Goal: Find contact information: Obtain details needed to contact an individual or organization

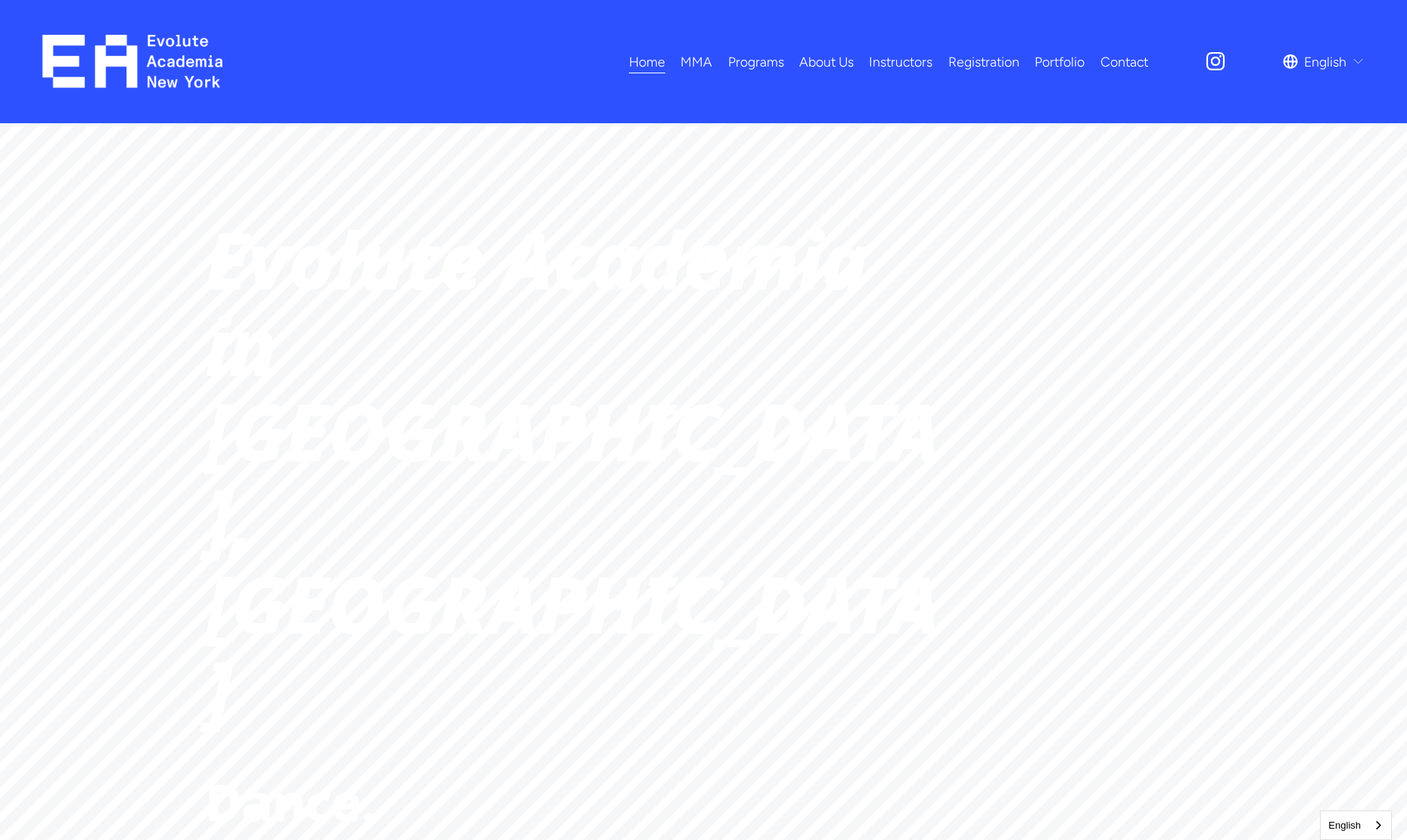
click at [0, 0] on span "Kids MMA" at bounding box center [0, 0] width 0 height 0
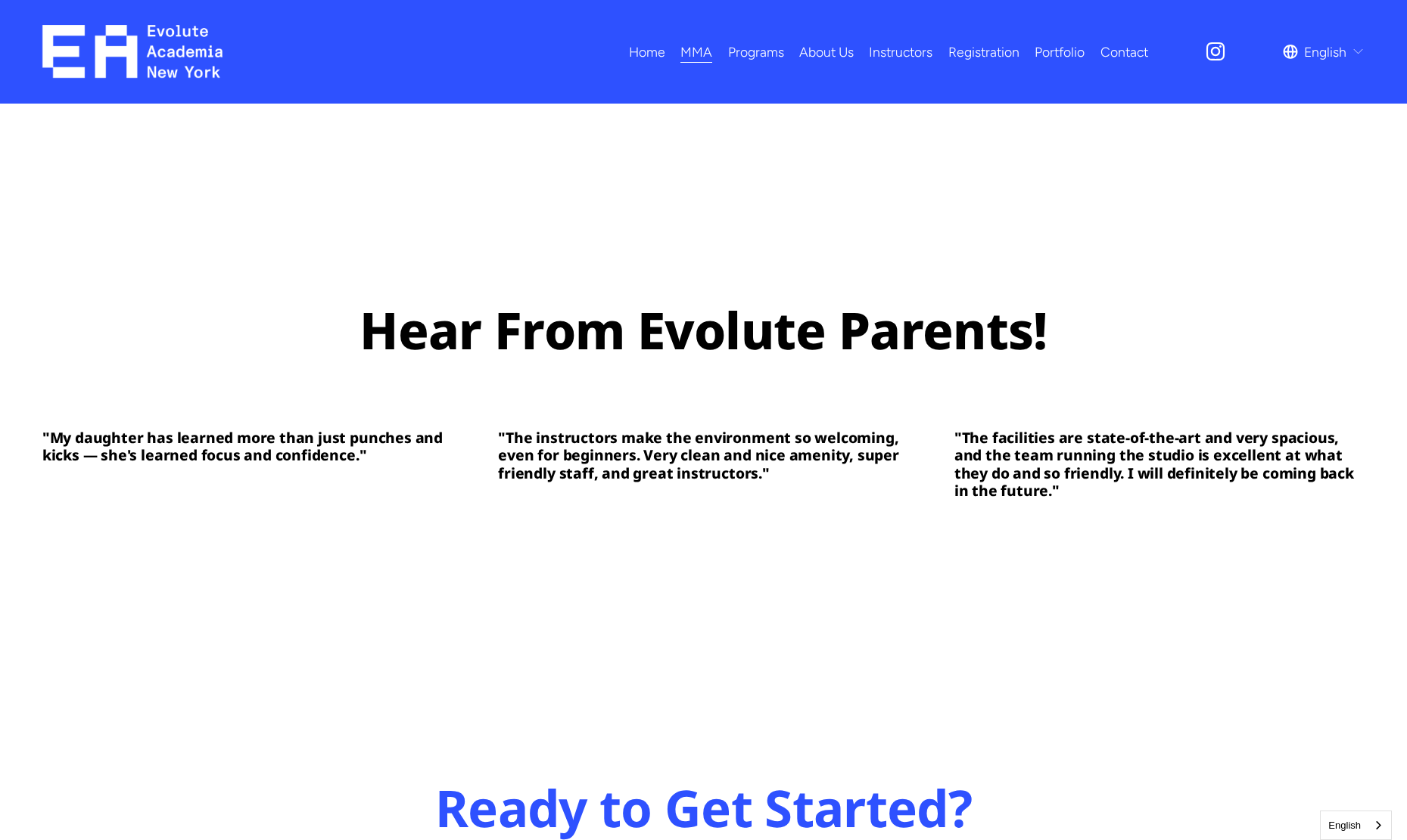
scroll to position [4668, 0]
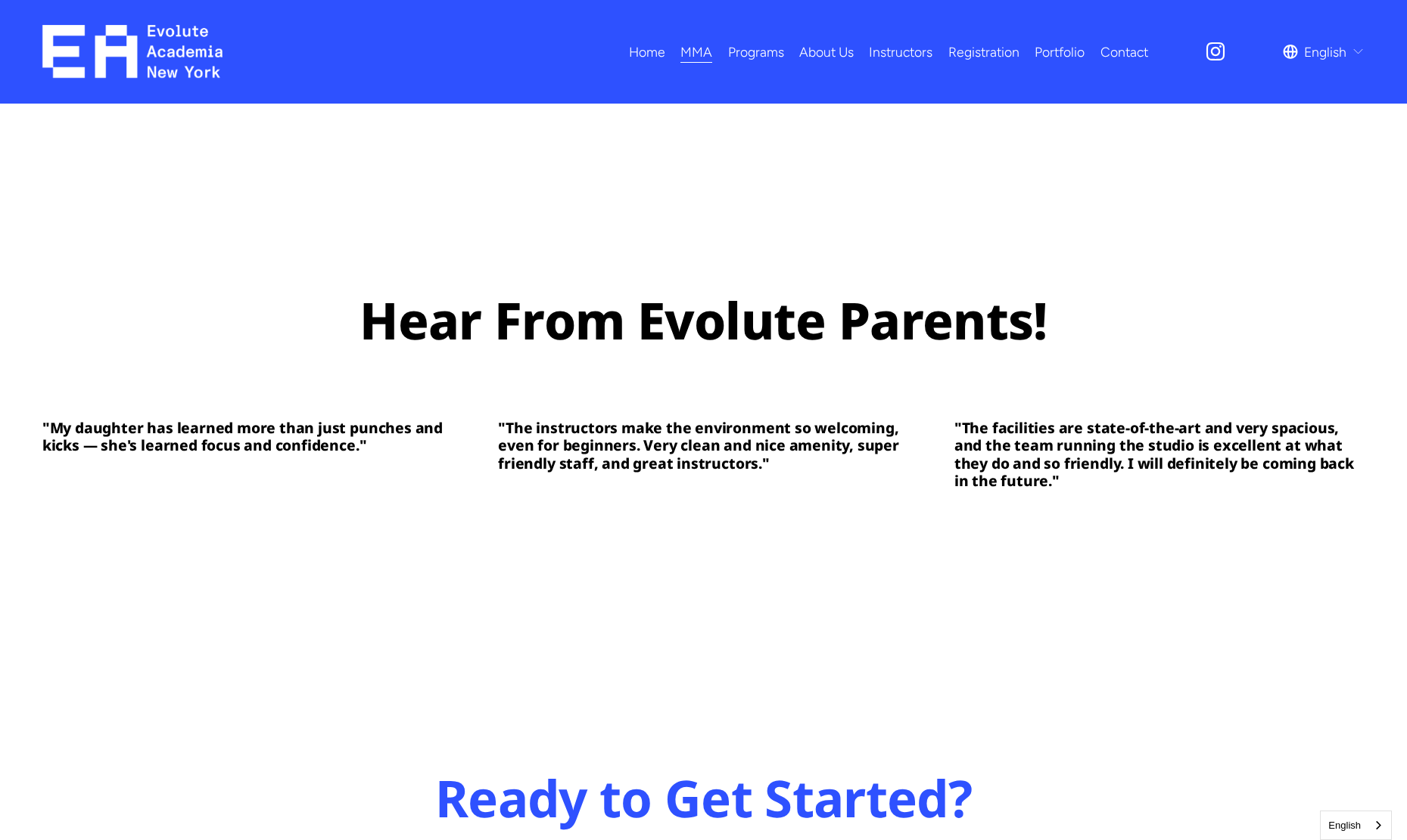
click at [0, 0] on span "Fitness" at bounding box center [0, 0] width 0 height 0
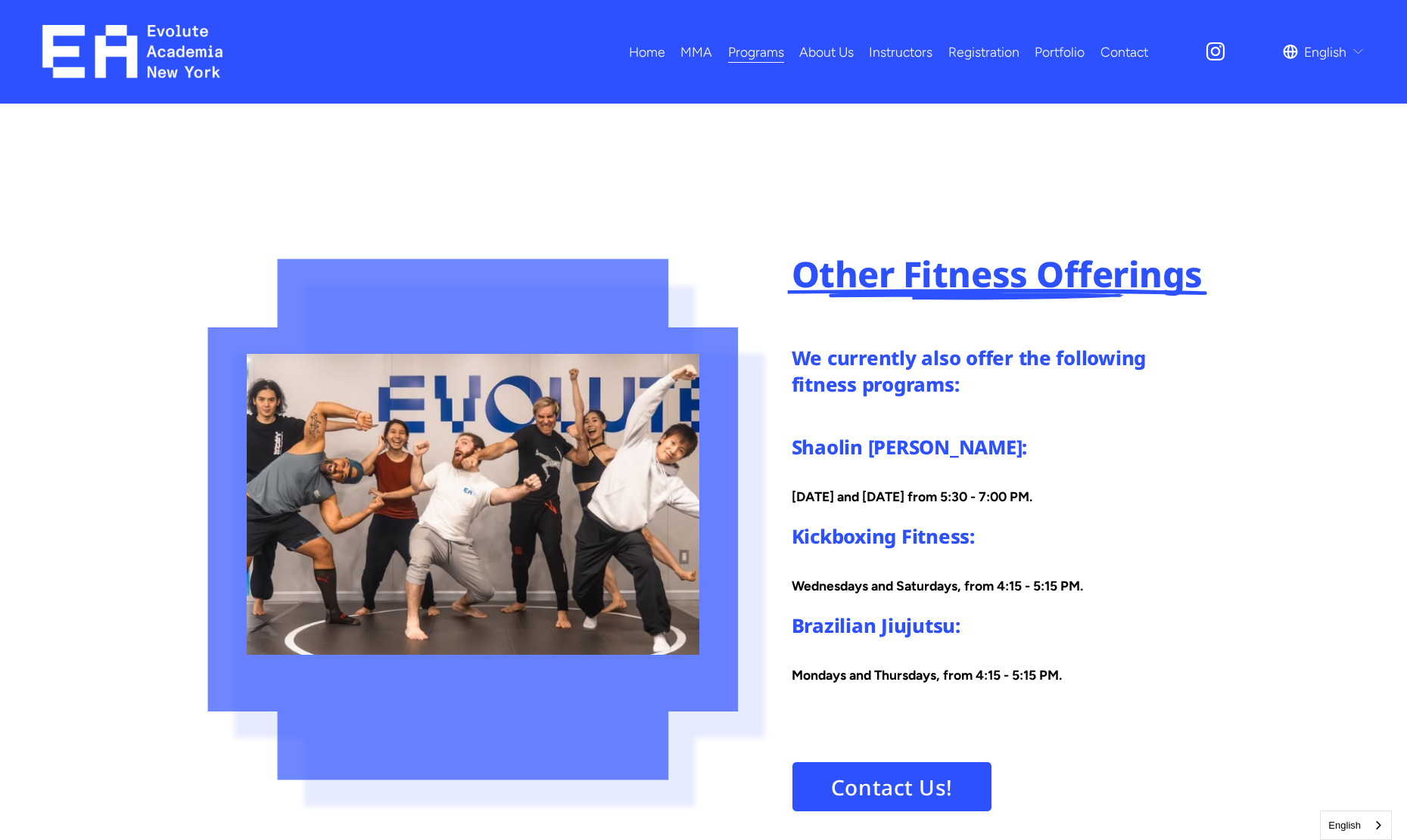
scroll to position [2470, 0]
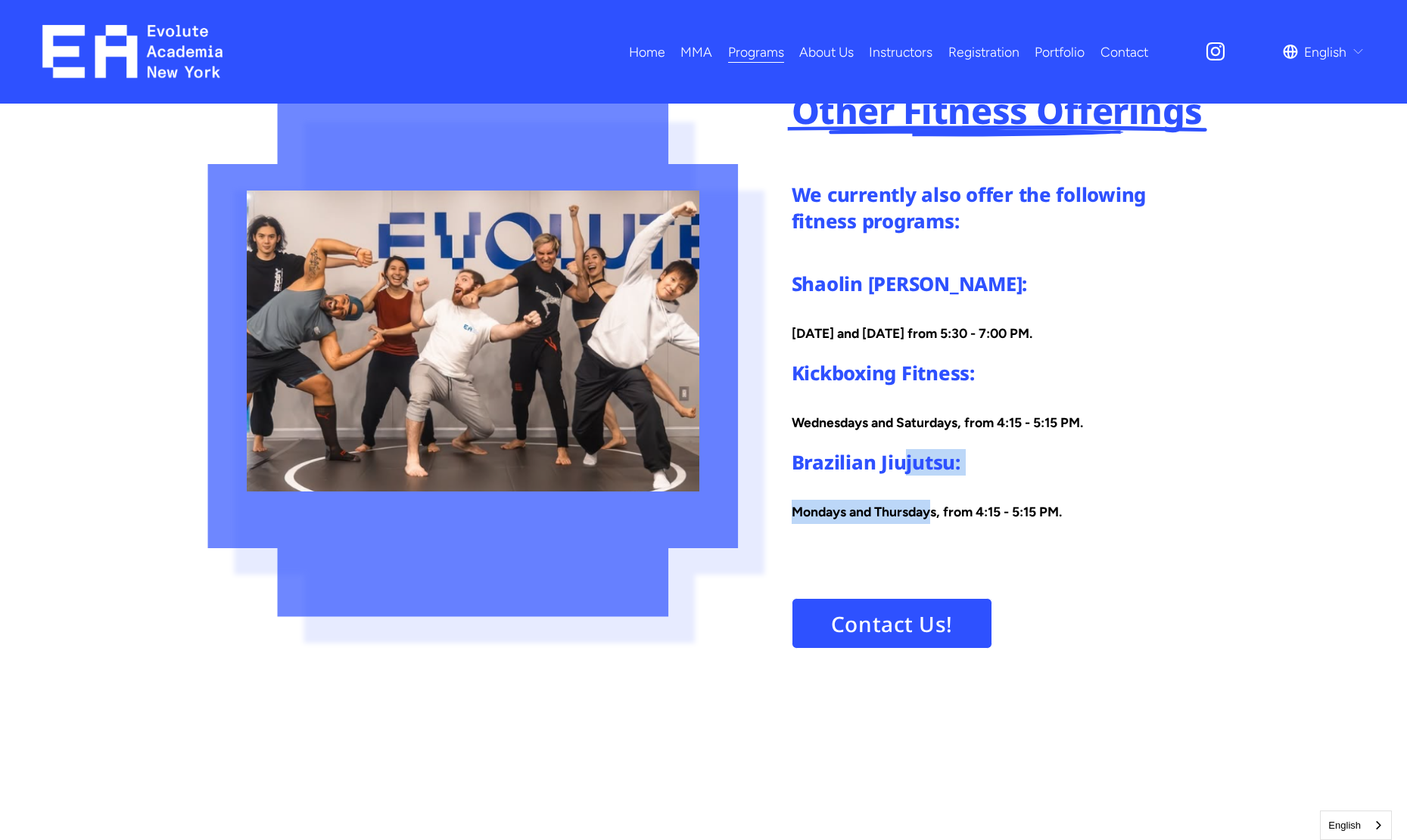
drag, startPoint x: 902, startPoint y: 475, endPoint x: 935, endPoint y: 519, distance: 55.0
click at [935, 519] on div "Brazilian Jiujutsu: Mondays and Thursdays, from 4:15 - 5:15 PM." at bounding box center [996, 486] width 410 height 75
click at [935, 519] on strong "Mondays and Thursdays, from 4:15 - 5:15 PM." at bounding box center [926, 511] width 270 height 16
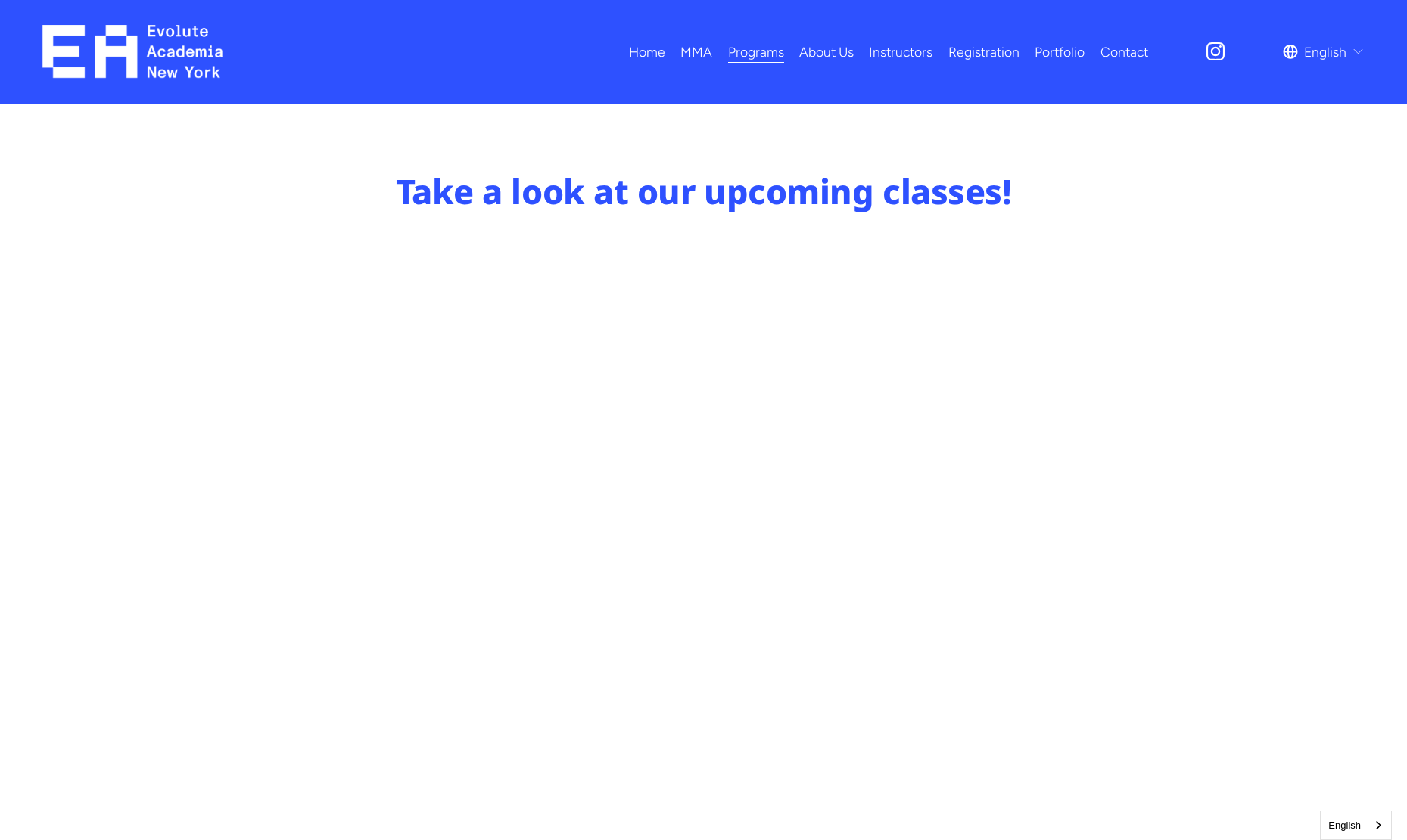
scroll to position [718, 0]
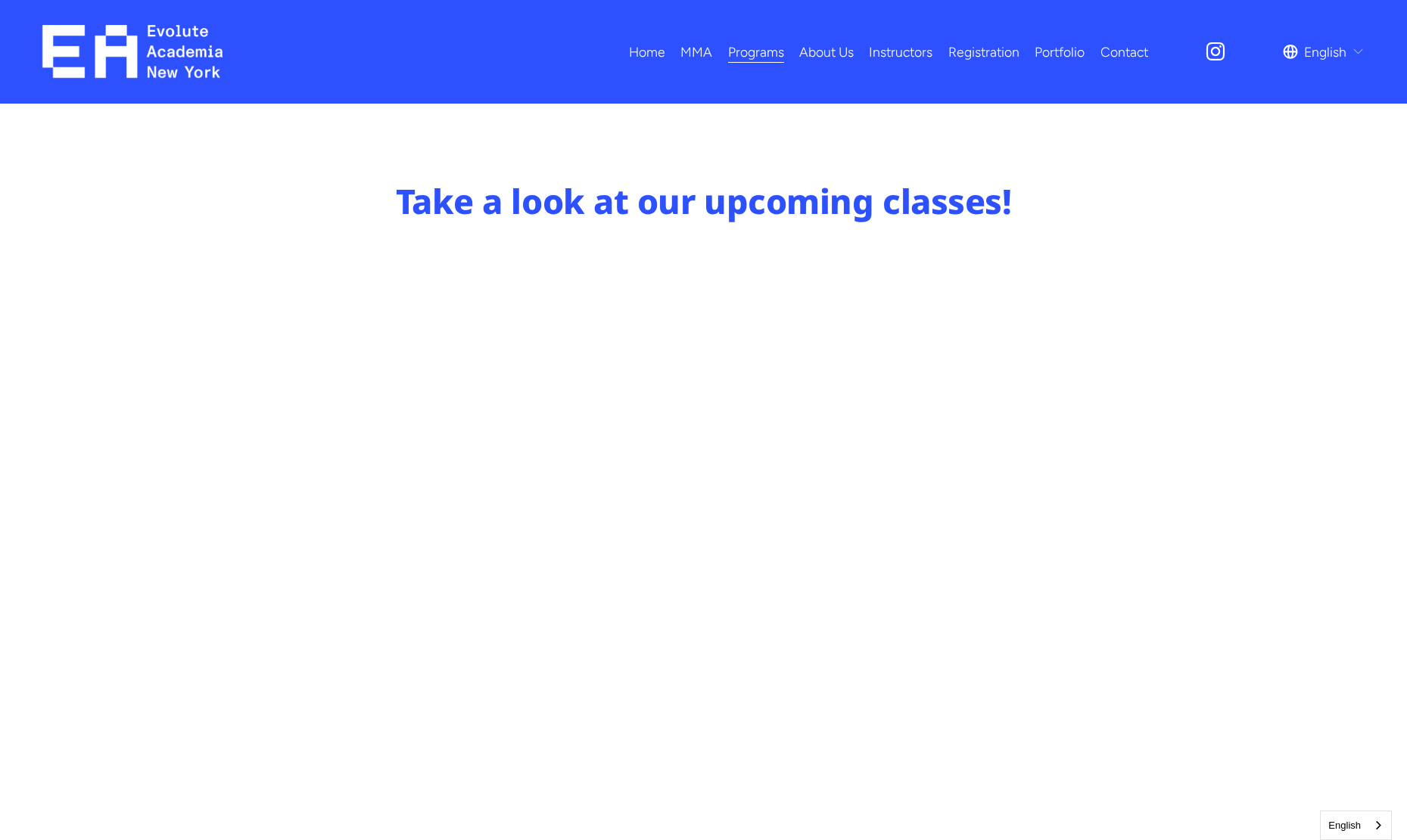
click at [841, 53] on link "About Us" at bounding box center [826, 52] width 55 height 27
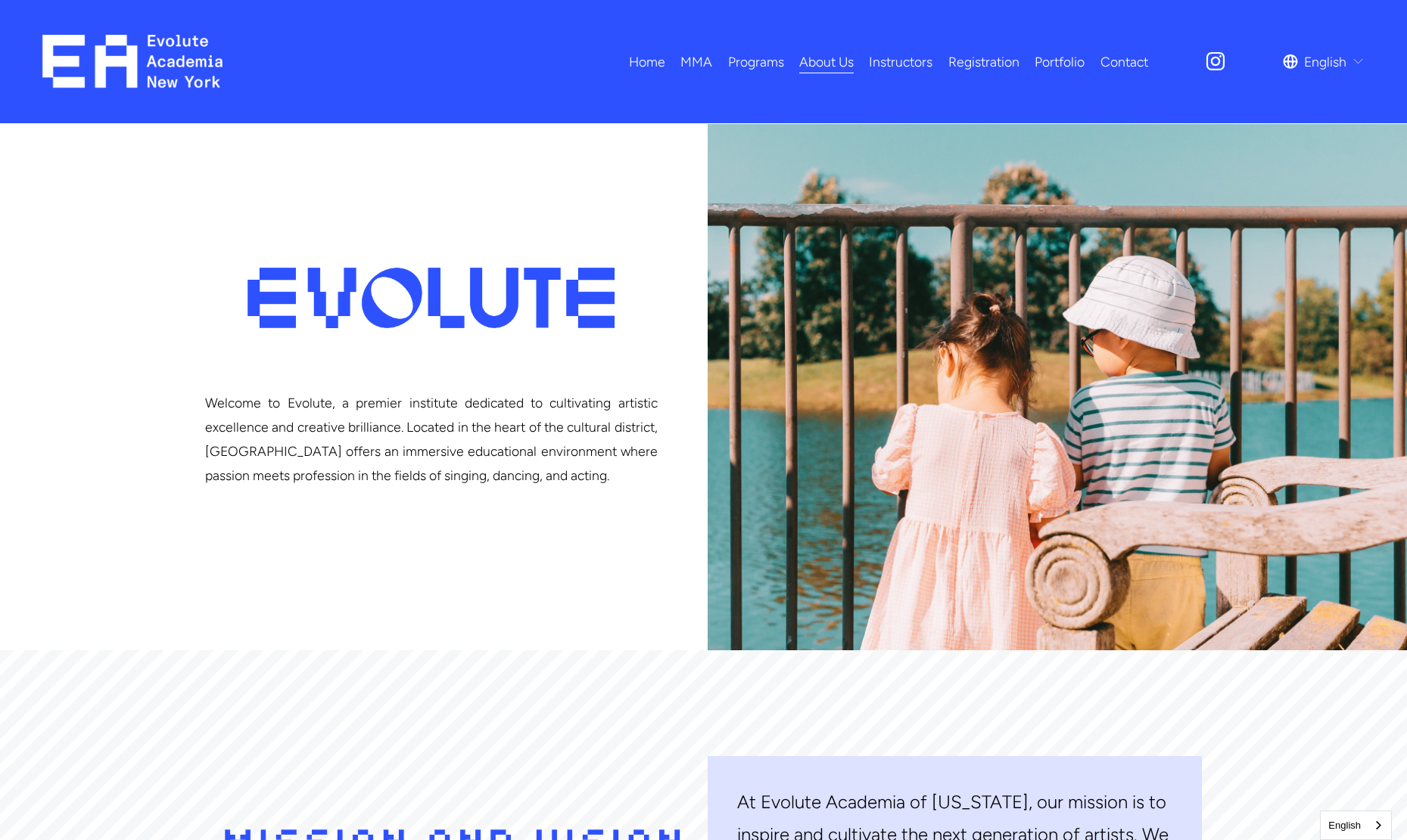
click at [1213, 71] on icon "Instagram" at bounding box center [1215, 61] width 23 height 23
click at [907, 61] on link "Instructors" at bounding box center [900, 61] width 64 height 27
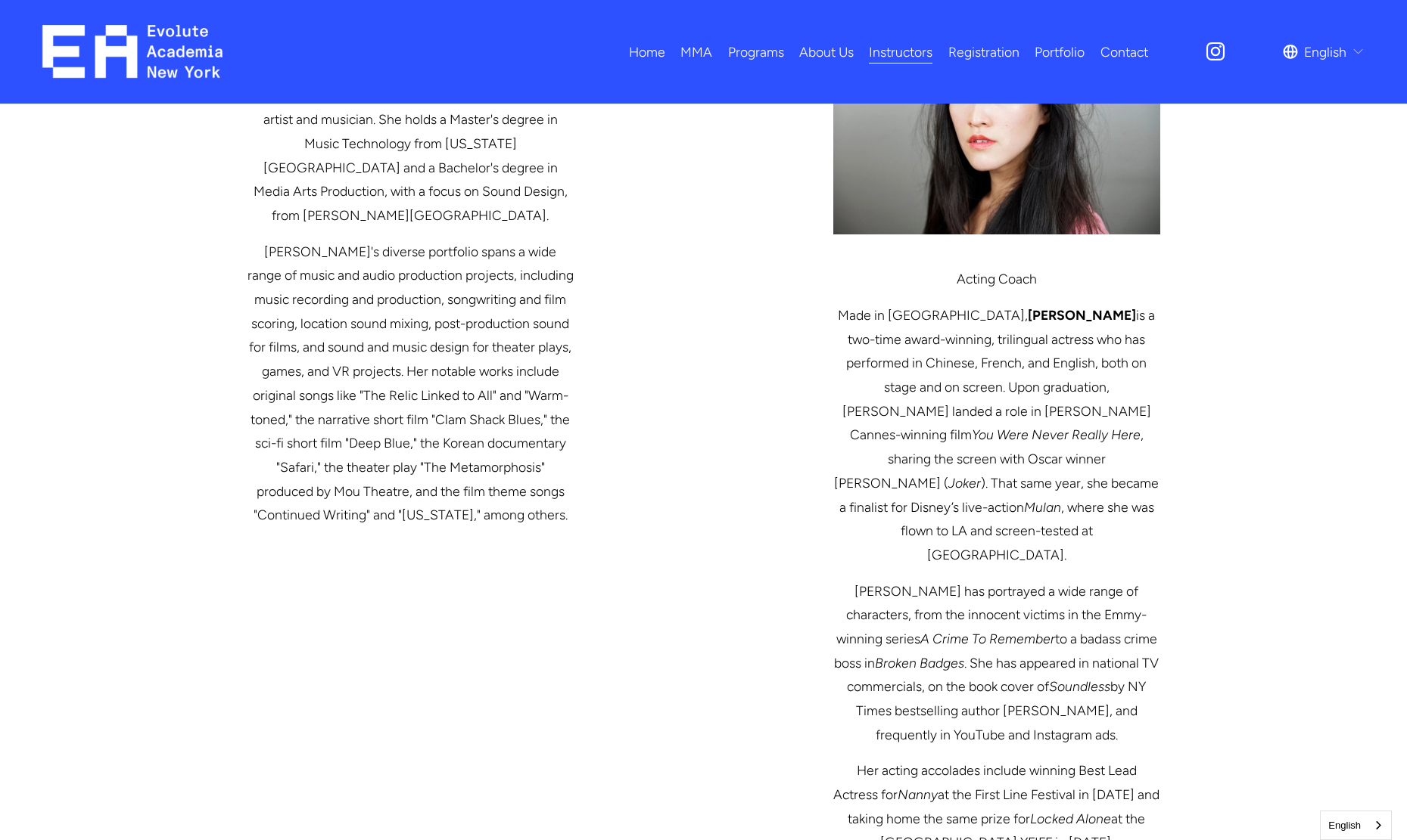
scroll to position [2505, 0]
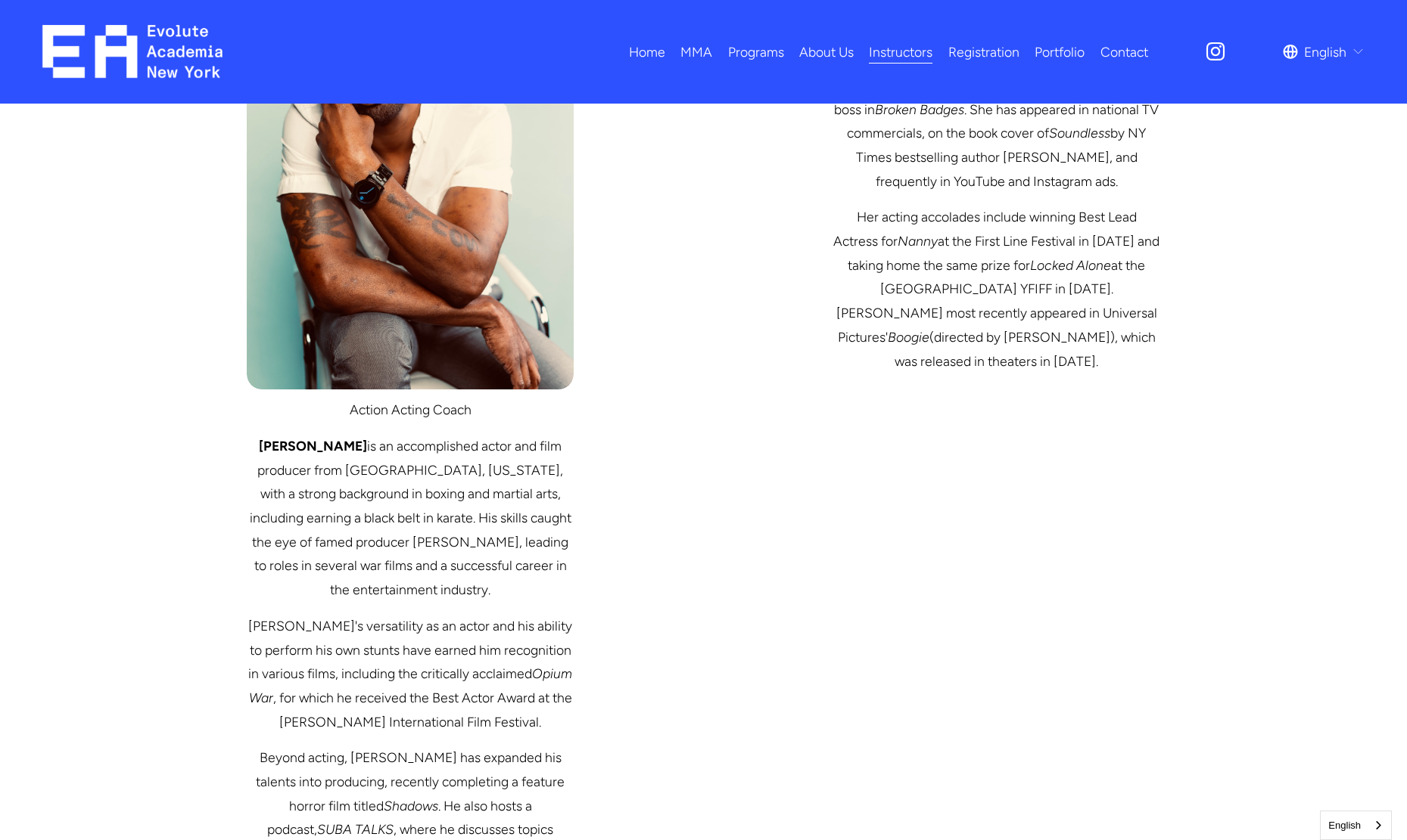
click at [991, 58] on link "Registration" at bounding box center [983, 52] width 71 height 27
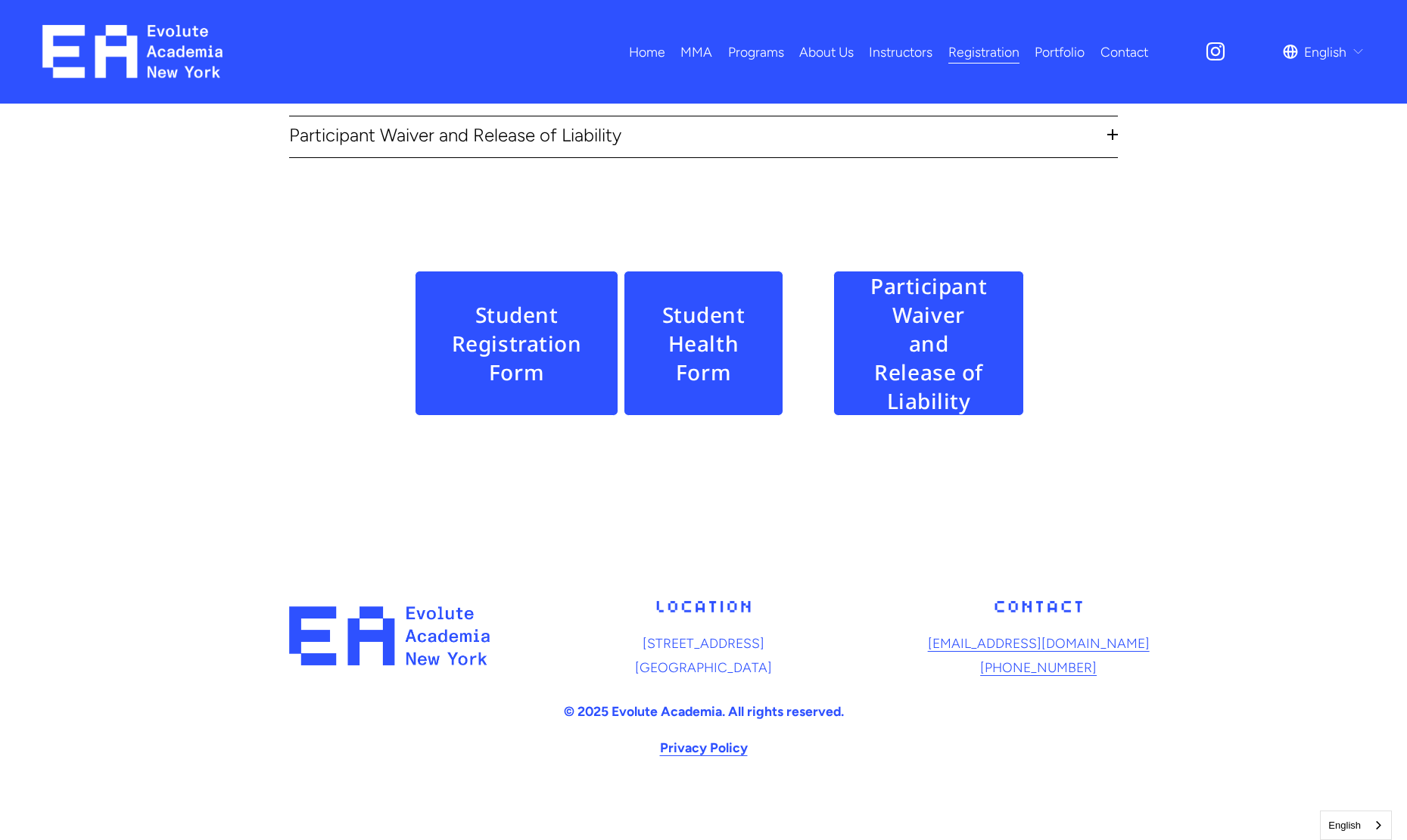
scroll to position [784, 0]
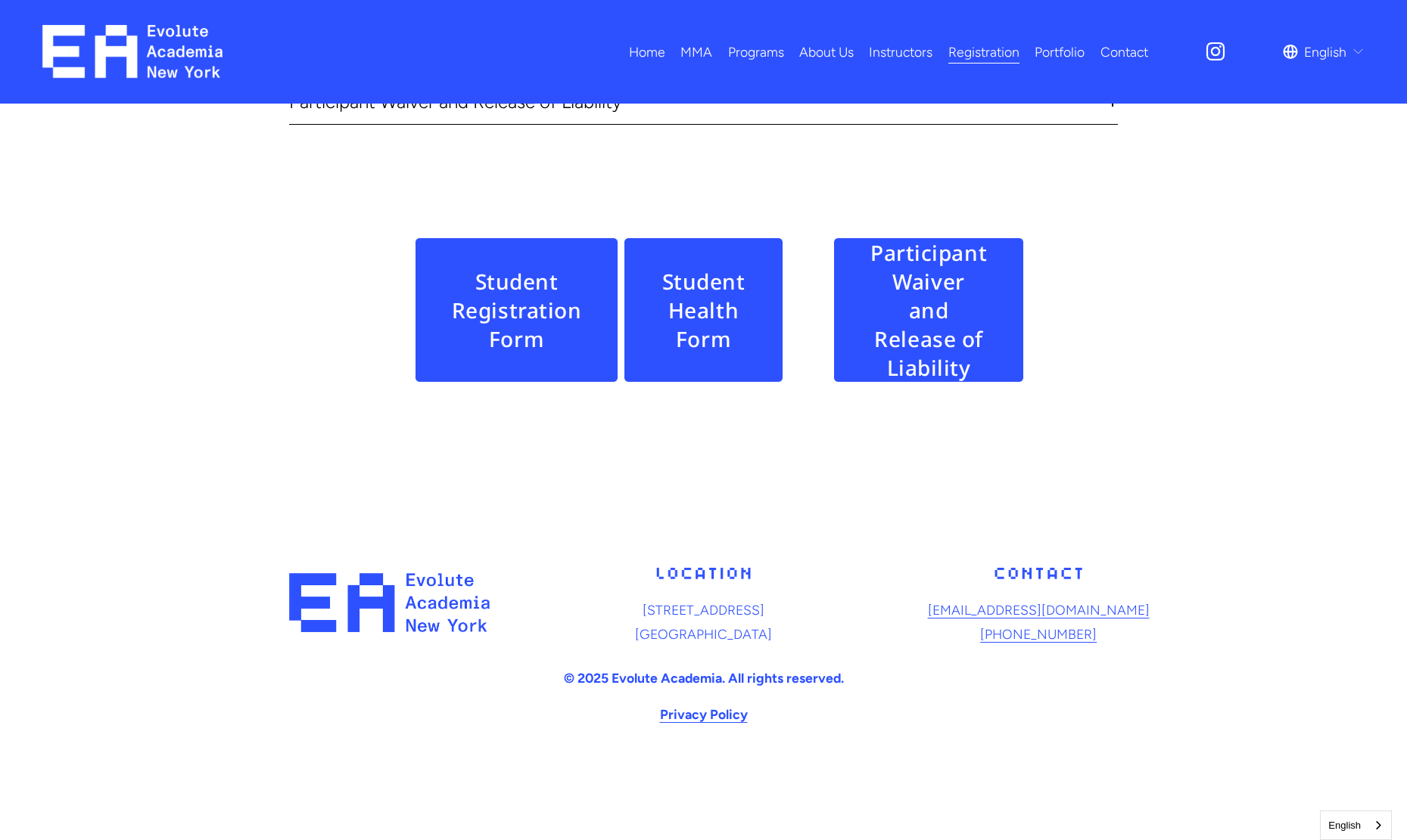
click at [1056, 54] on link "Portfolio" at bounding box center [1059, 52] width 50 height 27
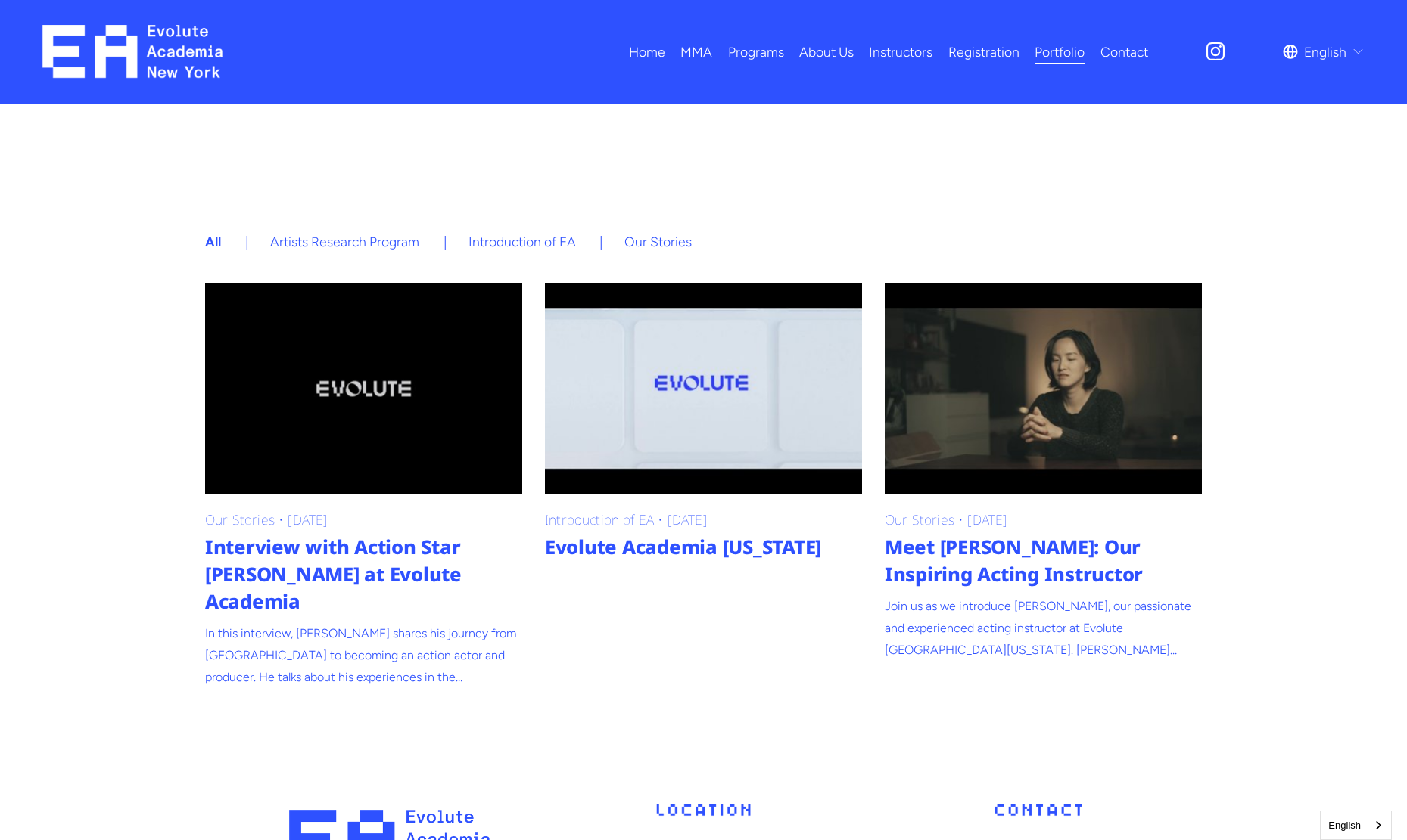
scroll to position [476, 0]
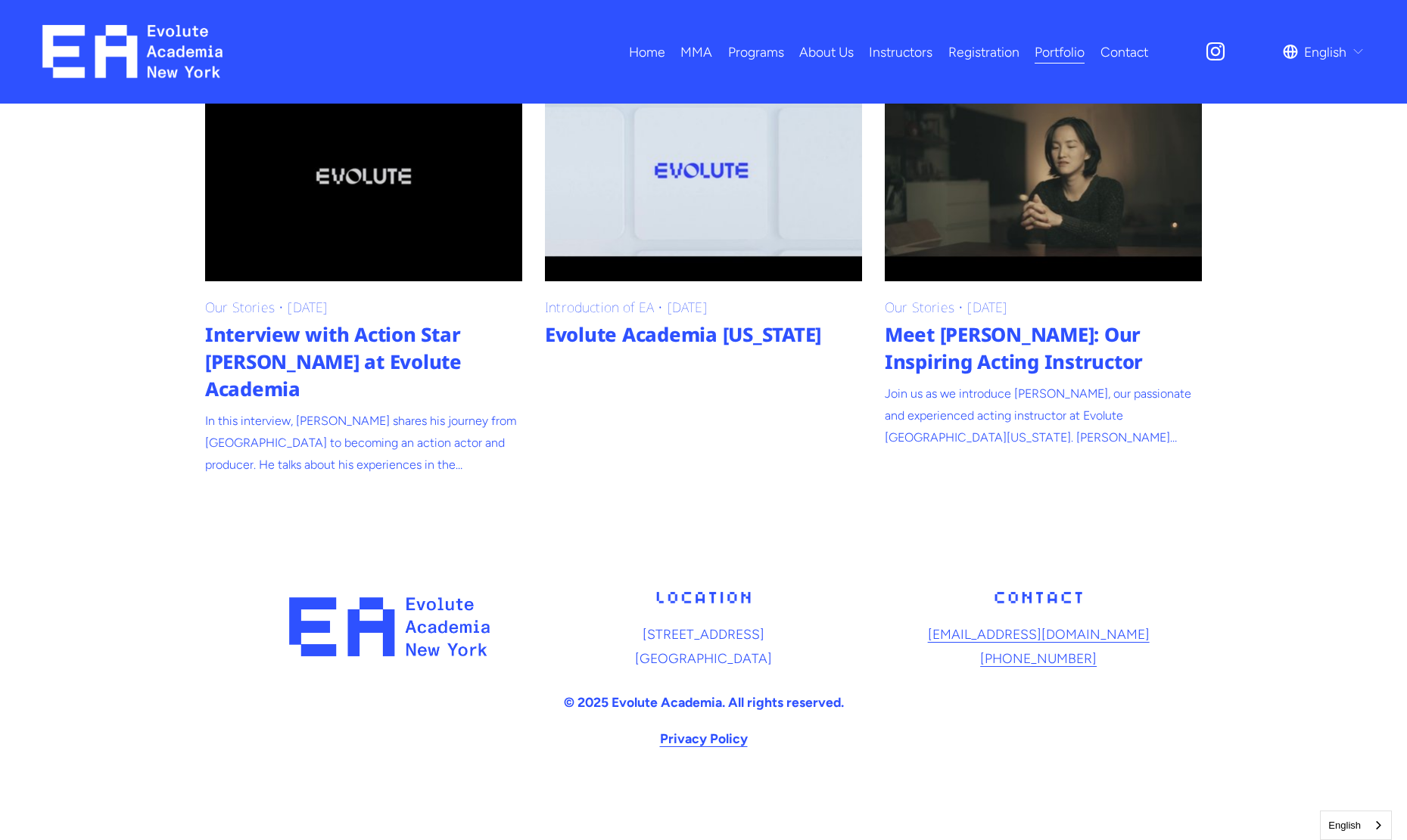
click at [1120, 45] on link "Contact" at bounding box center [1124, 52] width 48 height 27
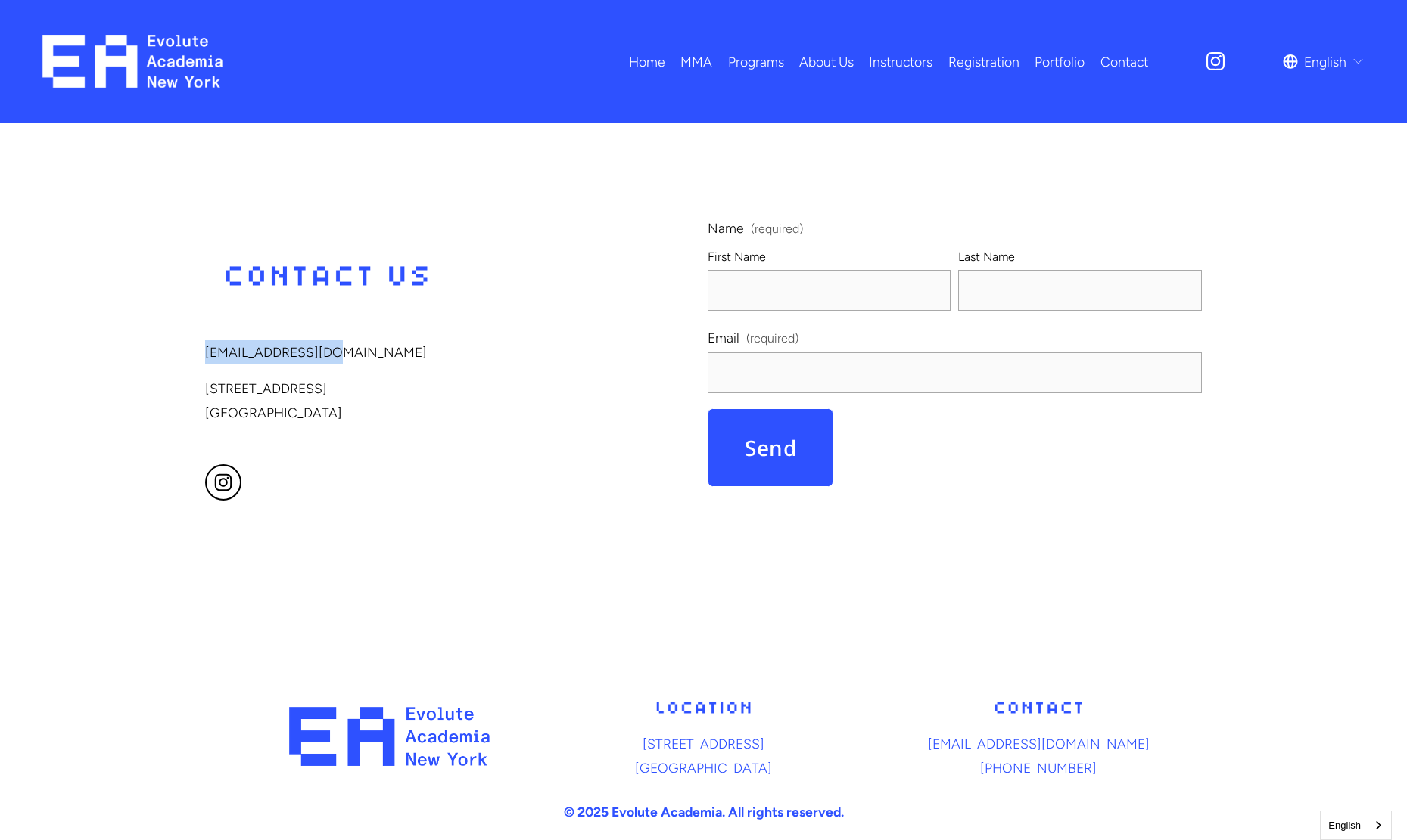
drag, startPoint x: 375, startPoint y: 361, endPoint x: 204, endPoint y: 360, distance: 171.0
click at [185, 363] on div "acad@evoluteny.com 13708 Northern Blvd, 2nd Floor Queens, NY 11354 Name (requir…" at bounding box center [704, 382] width 1407 height 330
copy p "[EMAIL_ADDRESS][DOMAIN_NAME]"
